Goal: Register for event/course

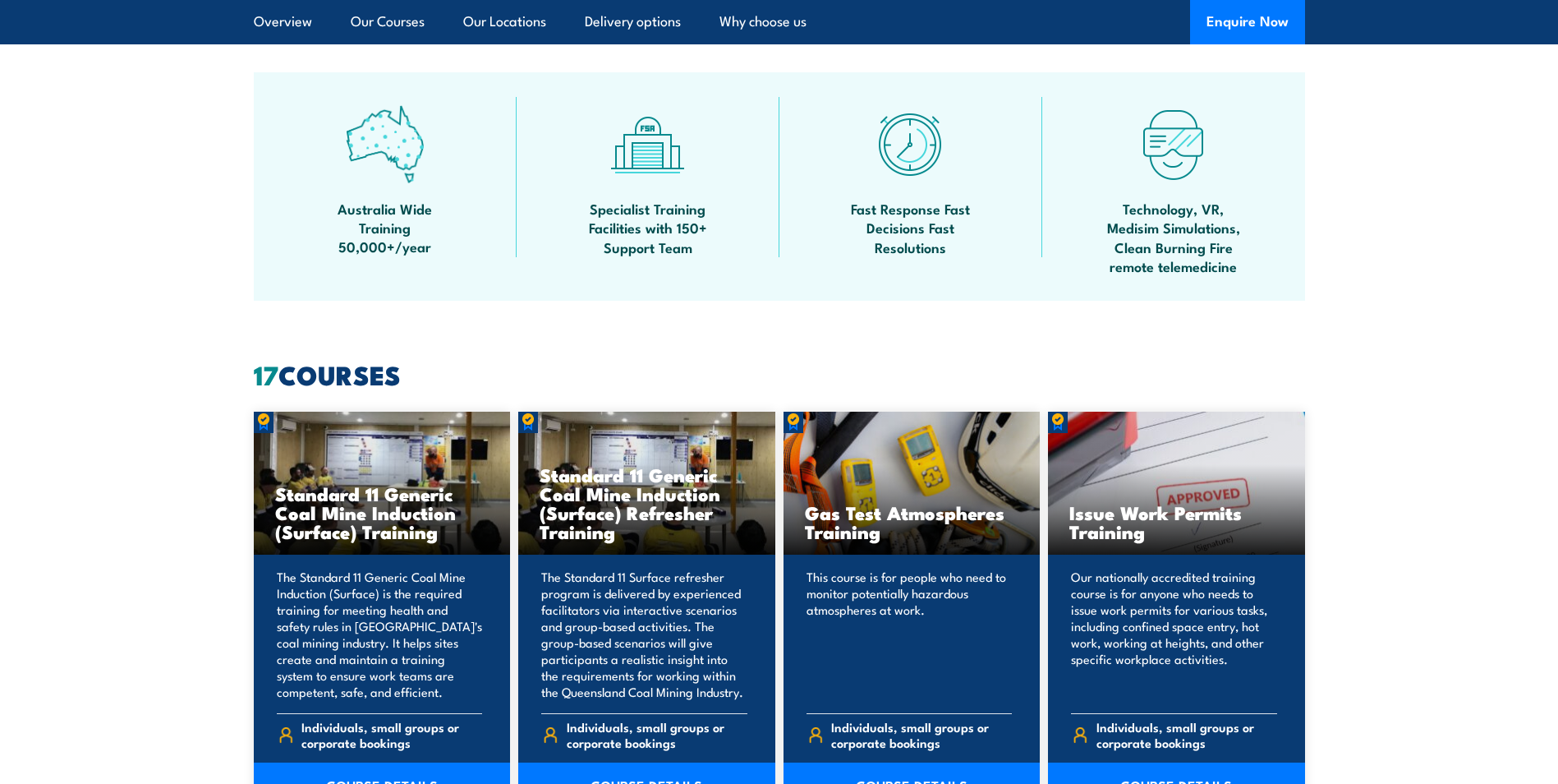
scroll to position [1314, 0]
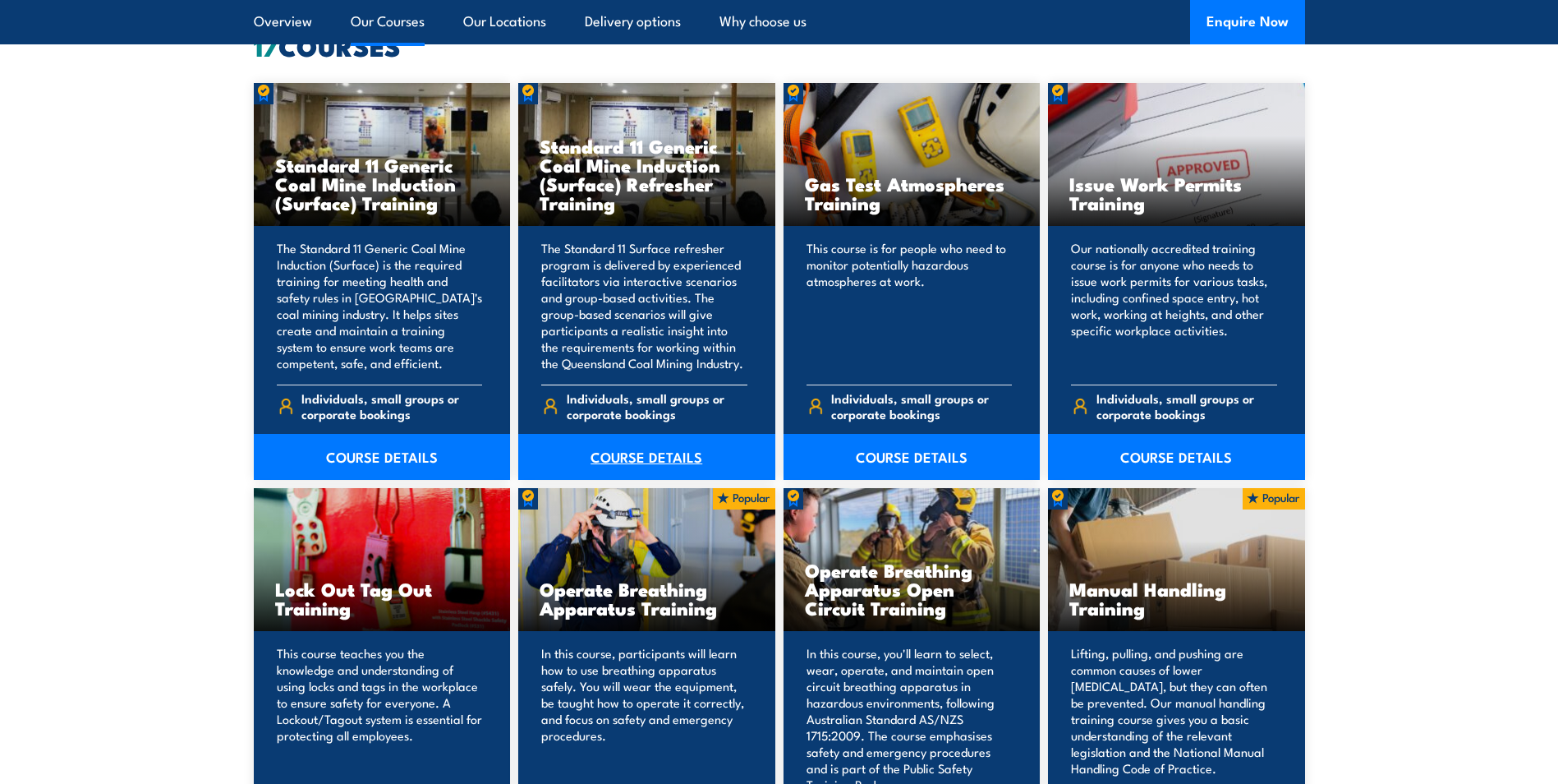
click at [613, 446] on link "COURSE DETAILS" at bounding box center [647, 457] width 257 height 46
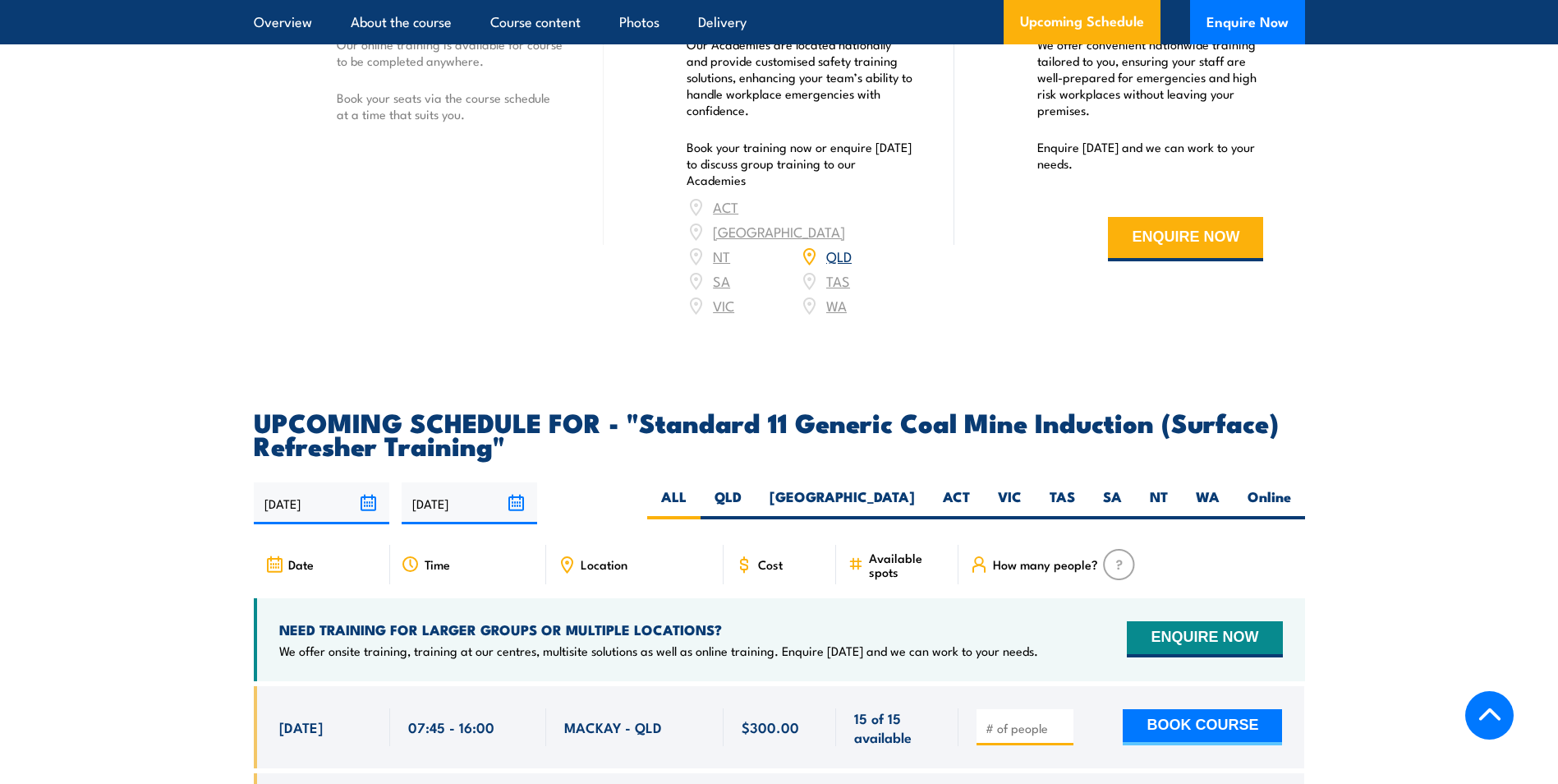
scroll to position [2875, 0]
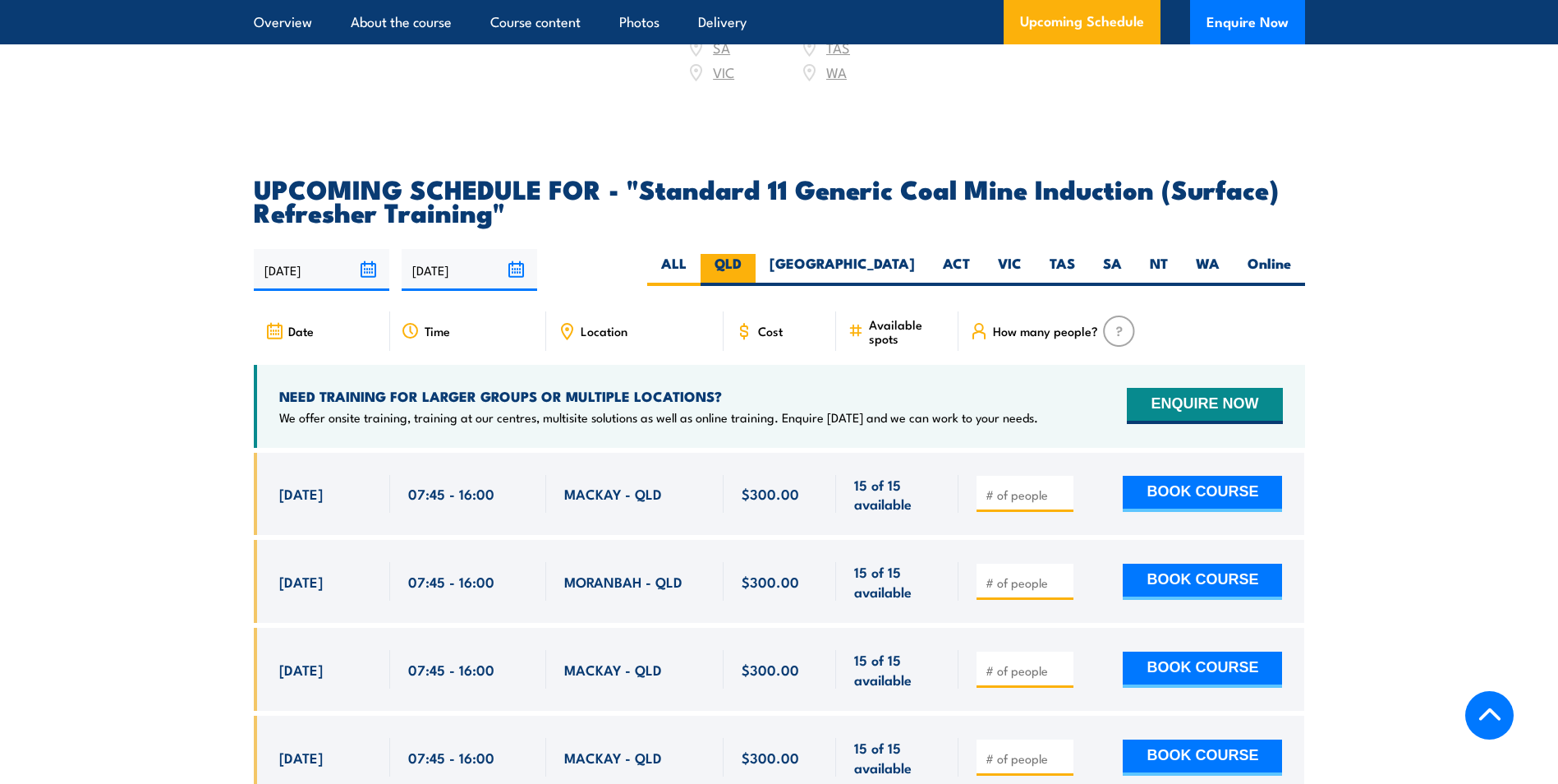
click at [756, 254] on label "QLD" at bounding box center [728, 269] width 55 height 32
click at [752, 254] on input "QLD" at bounding box center [748, 259] width 11 height 11
radio input "true"
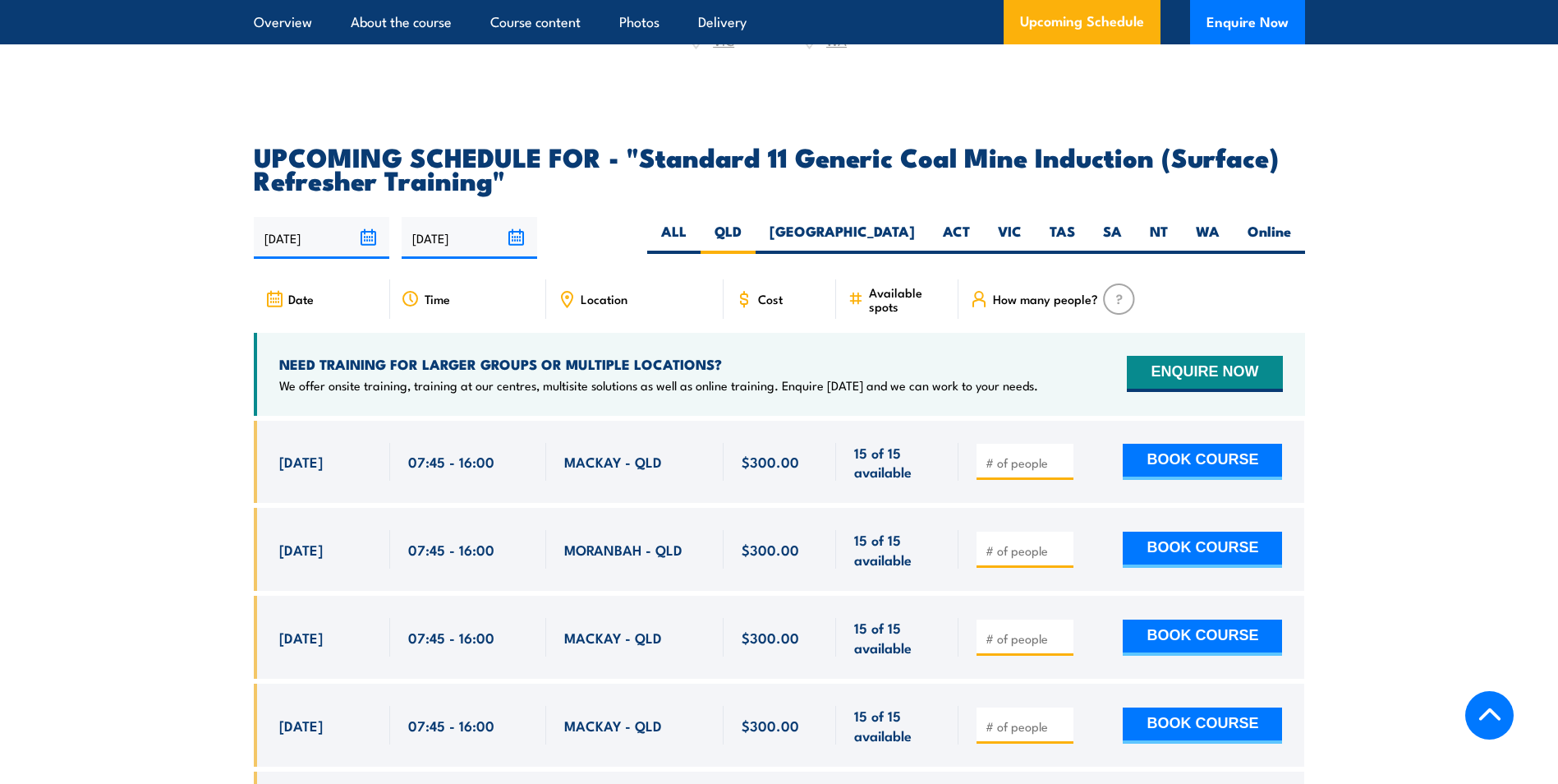
scroll to position [3027, 0]
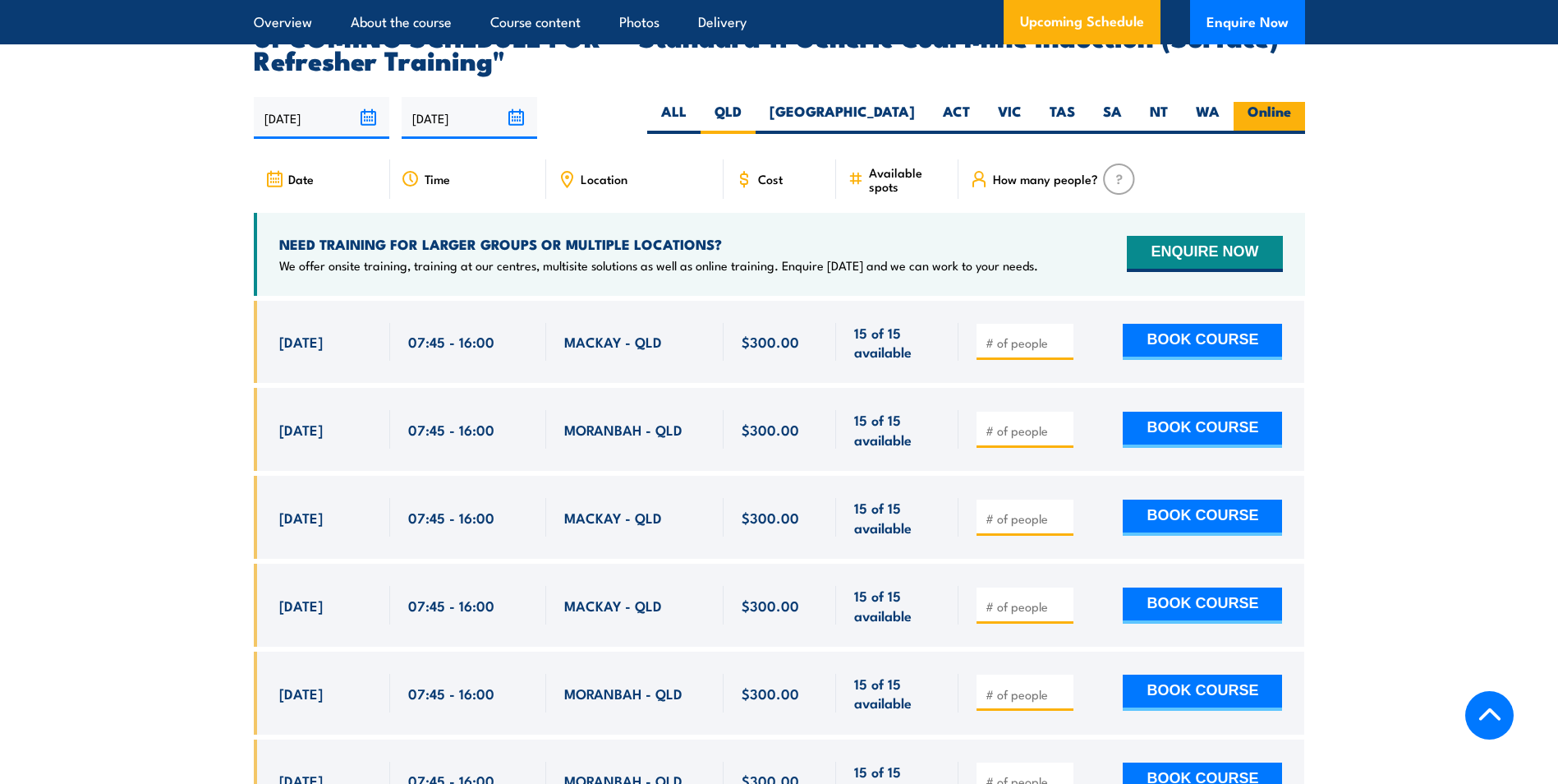
click at [1264, 102] on label "Online" at bounding box center [1270, 117] width 72 height 32
click at [1292, 102] on input "Online" at bounding box center [1297, 107] width 11 height 11
radio input "true"
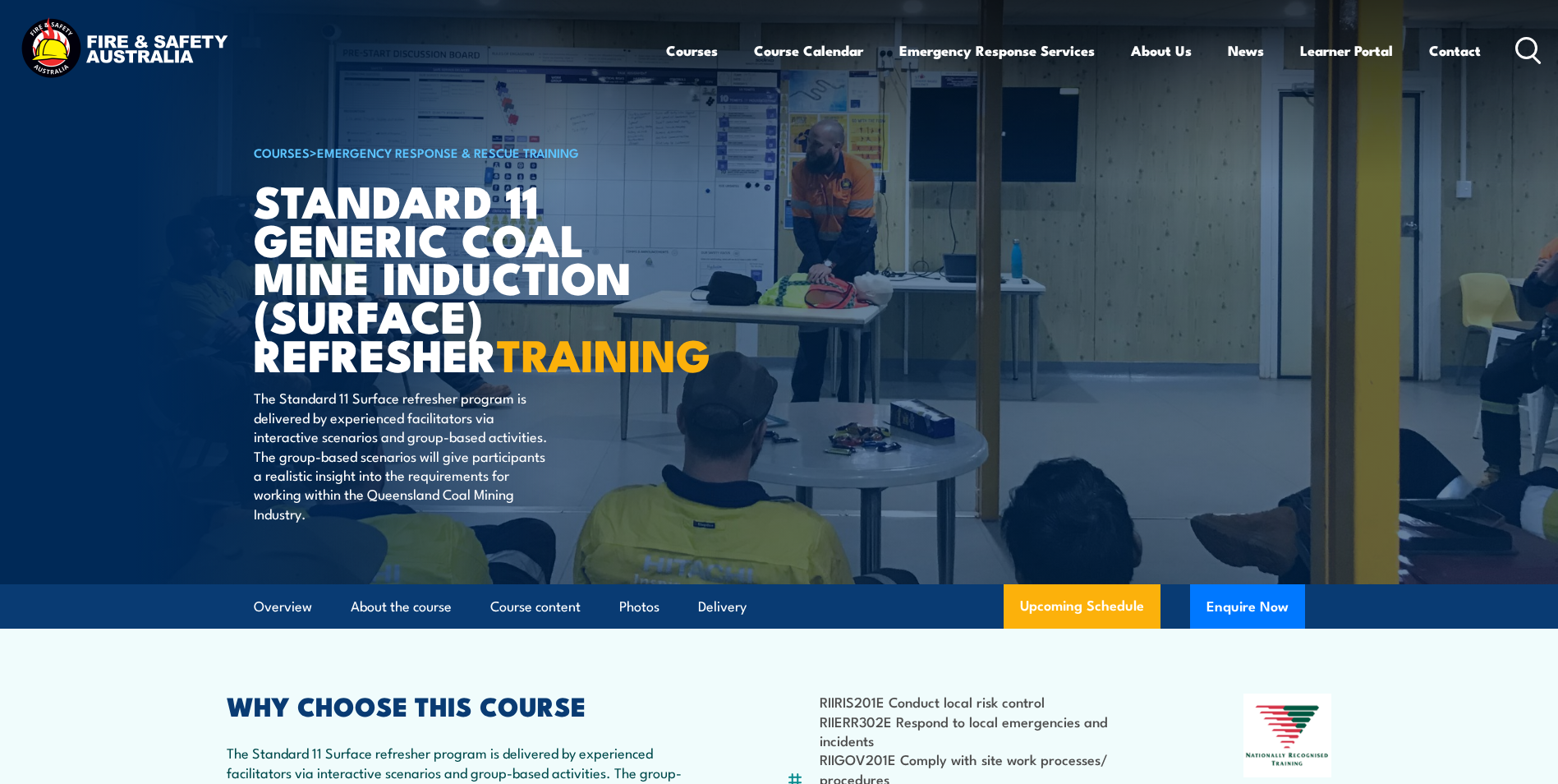
click at [184, 55] on img at bounding box center [124, 50] width 216 height 71
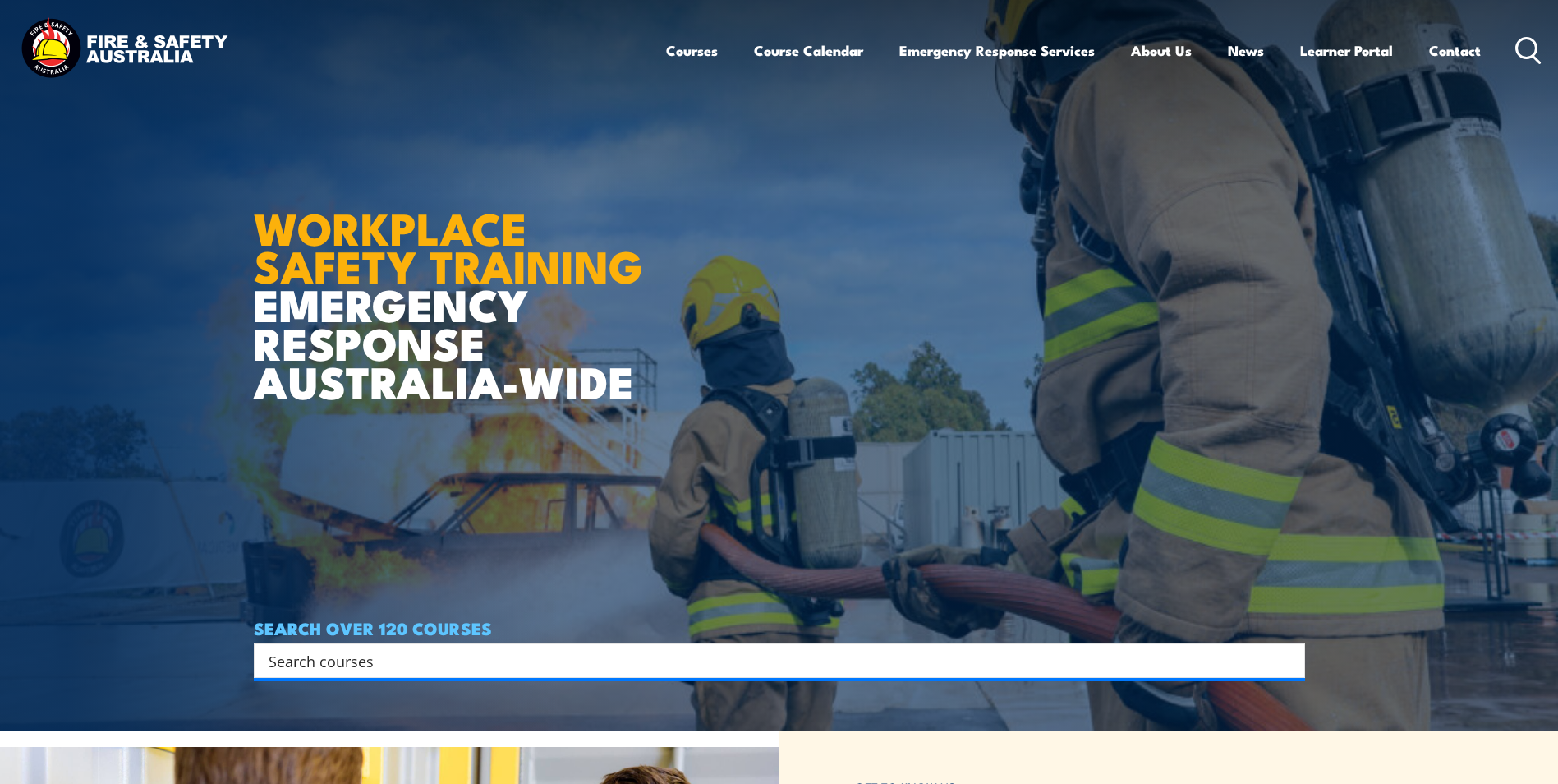
scroll to position [575, 0]
